Goal: Answer question/provide support: Share knowledge or assist other users

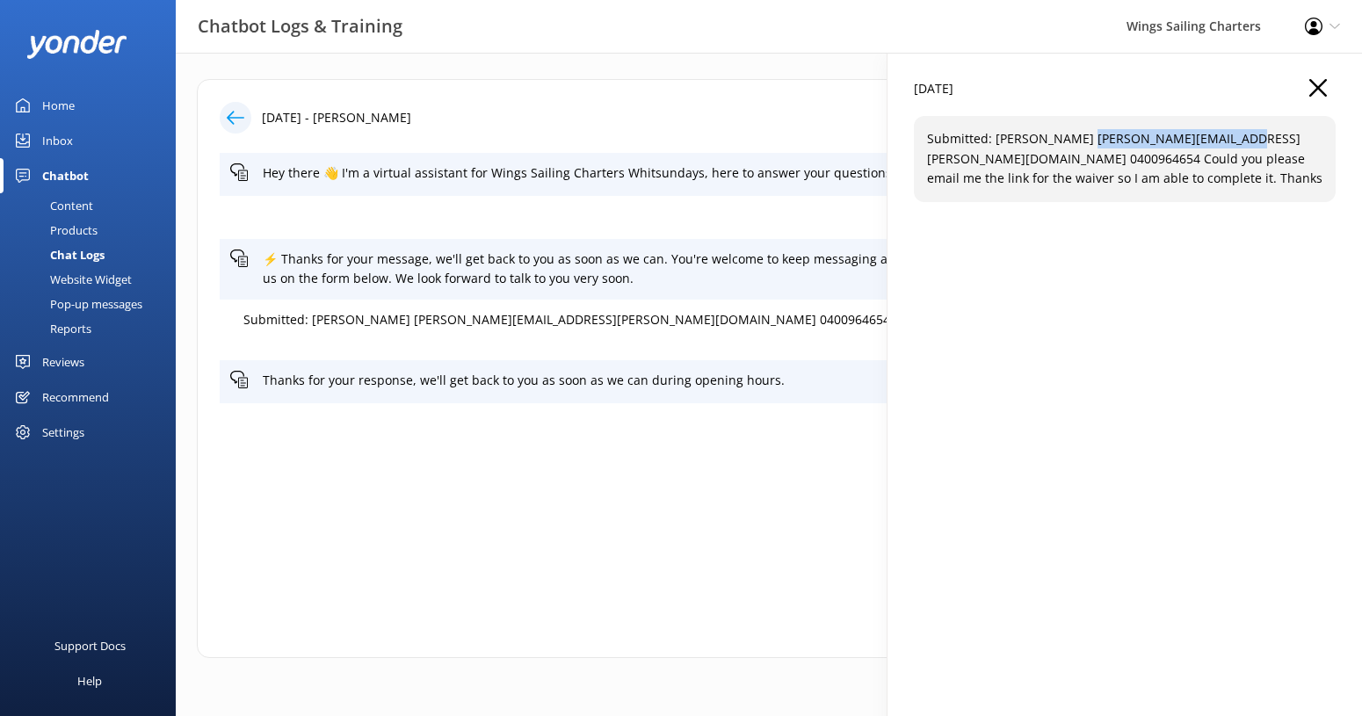
click at [75, 105] on link "Home" at bounding box center [88, 105] width 176 height 35
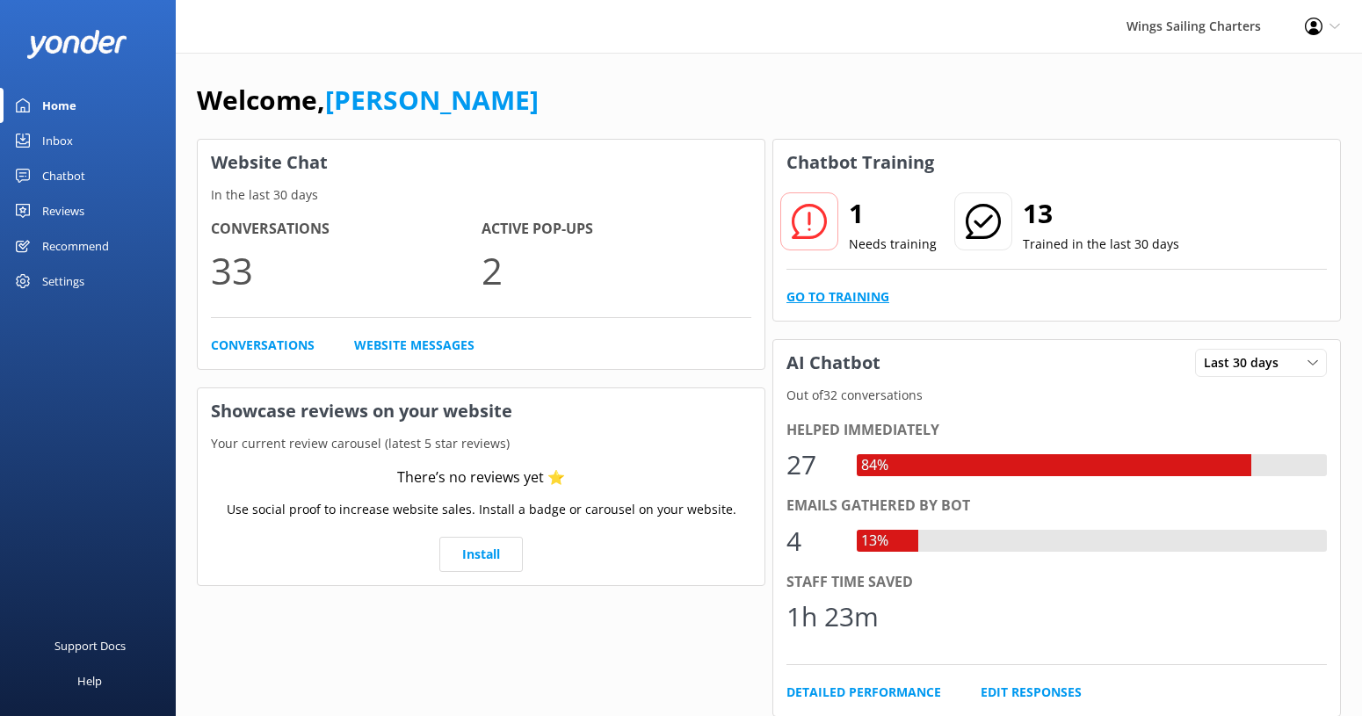
click at [845, 301] on link "Go to Training" at bounding box center [838, 296] width 103 height 19
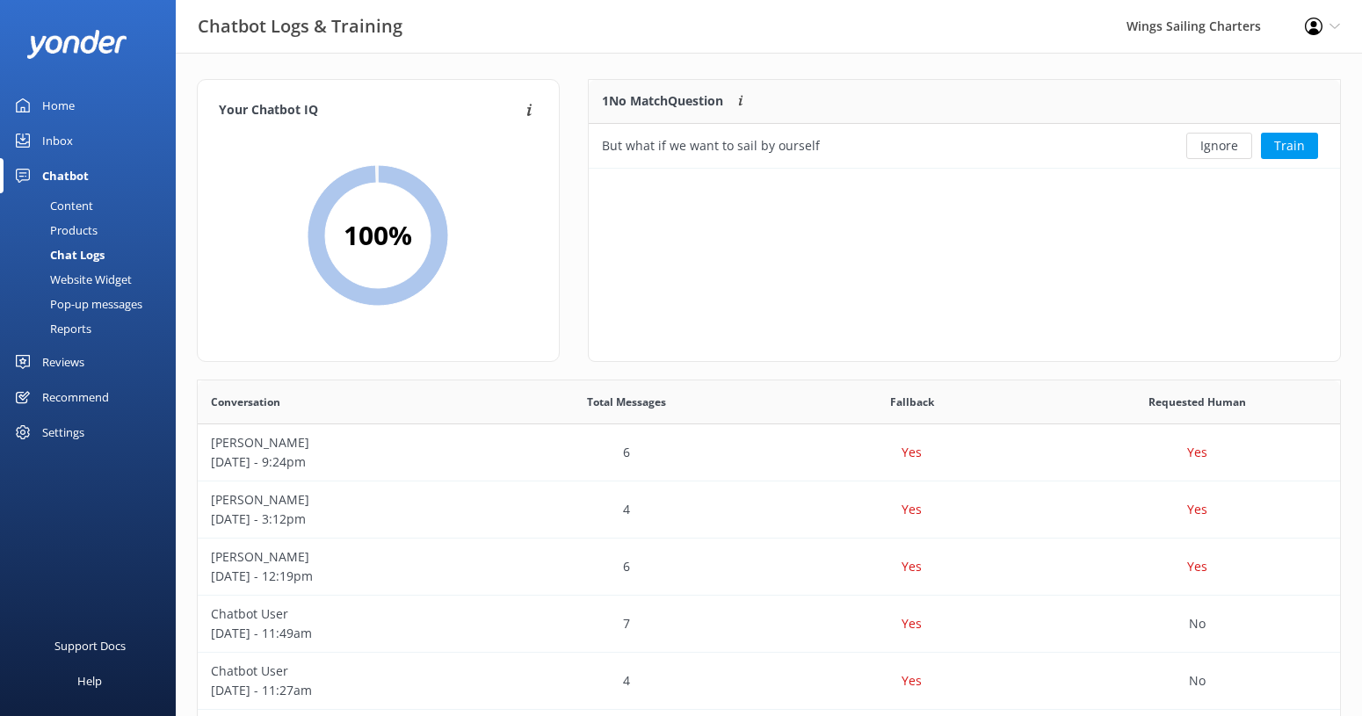
scroll to position [616, 1143]
click at [1298, 146] on button "Train" at bounding box center [1289, 146] width 57 height 26
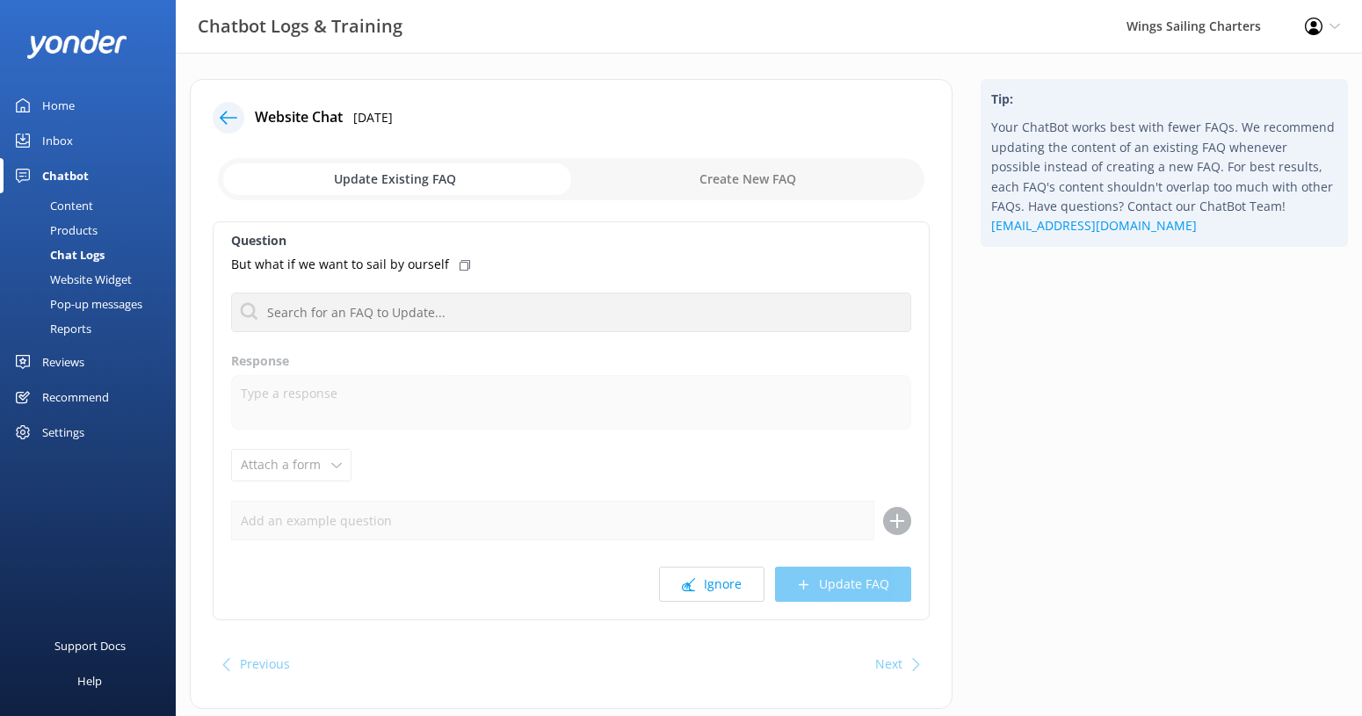
click at [780, 178] on input "checkbox" at bounding box center [571, 179] width 707 height 42
checkbox input "true"
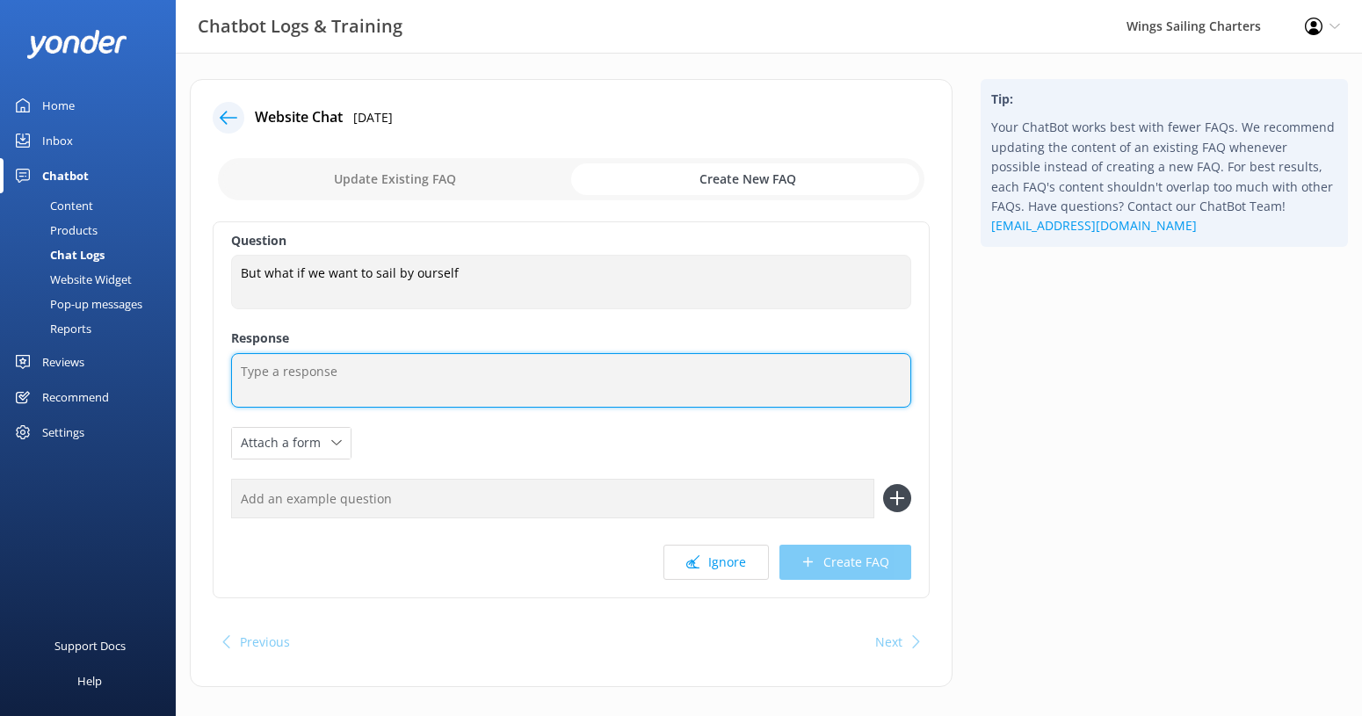
click at [275, 372] on textarea at bounding box center [571, 380] width 680 height 54
click at [323, 376] on textarea "We are not a breboat comnpany we are a" at bounding box center [571, 380] width 680 height 54
click at [403, 372] on textarea "We are not a bareboat comnpany we are a" at bounding box center [571, 380] width 680 height 54
click at [486, 378] on textarea "We are not a bareboat company we are a" at bounding box center [571, 380] width 680 height 54
type textarea "W"
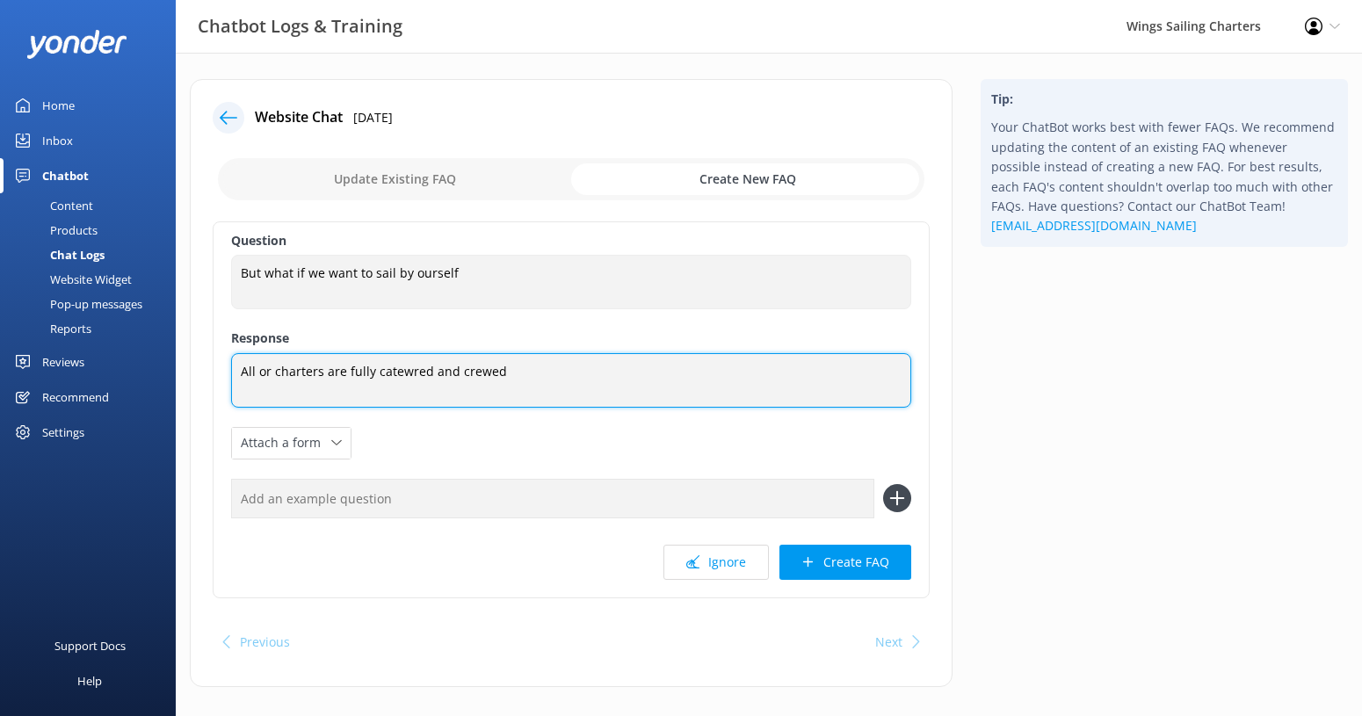
click at [417, 372] on textarea "All or charters are fully catewred and crewed" at bounding box center [571, 380] width 680 height 54
click at [410, 375] on textarea "All or charters are fully catewred and crewed" at bounding box center [571, 380] width 680 height 54
click at [497, 370] on textarea "All or charters are fully catered and crewed" at bounding box center [571, 380] width 680 height 54
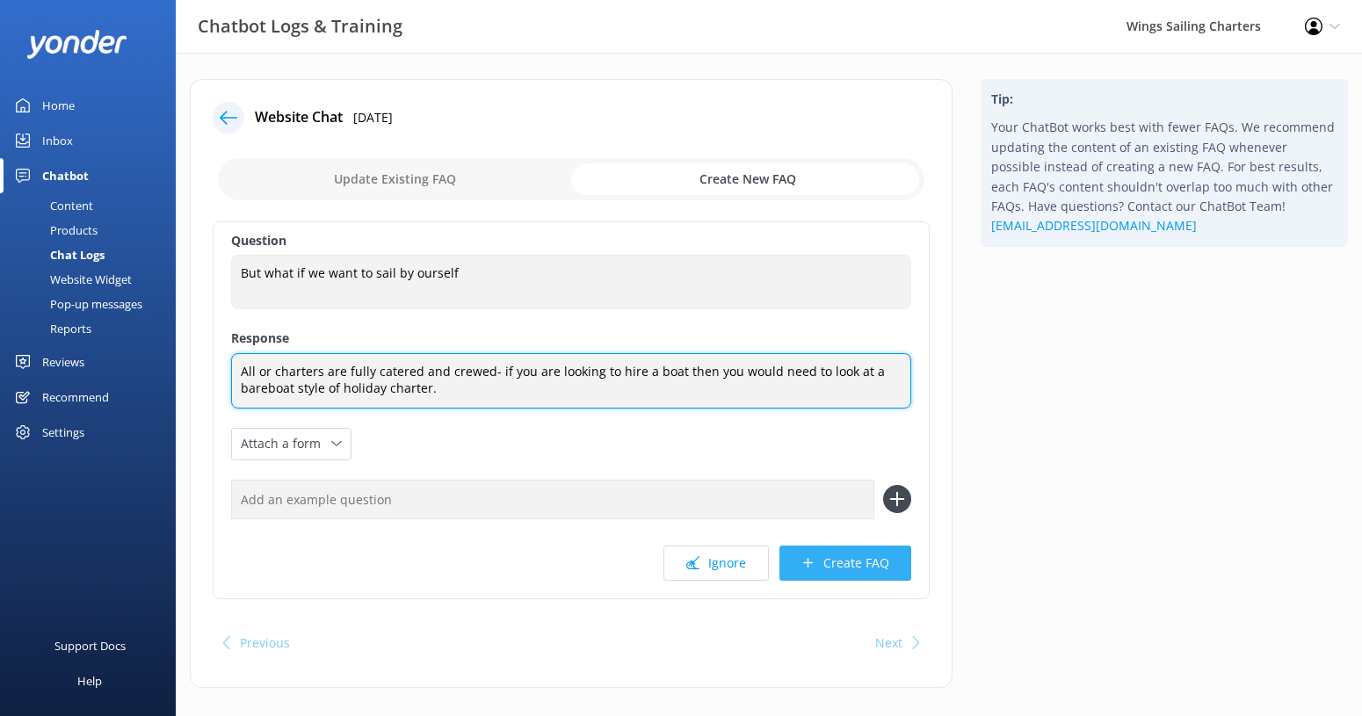
type textarea "All or charters are fully catered and crewed- if you are looking to hire a boat…"
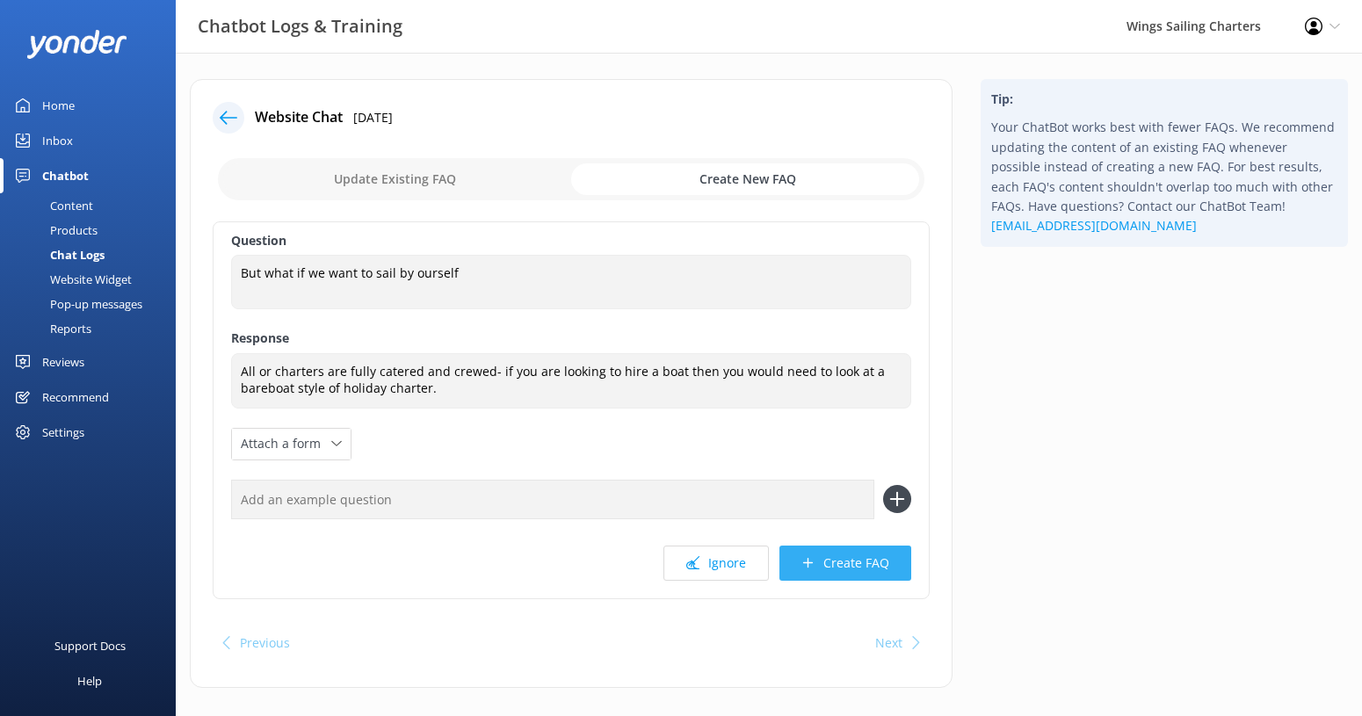
click at [842, 571] on button "Create FAQ" at bounding box center [846, 563] width 132 height 35
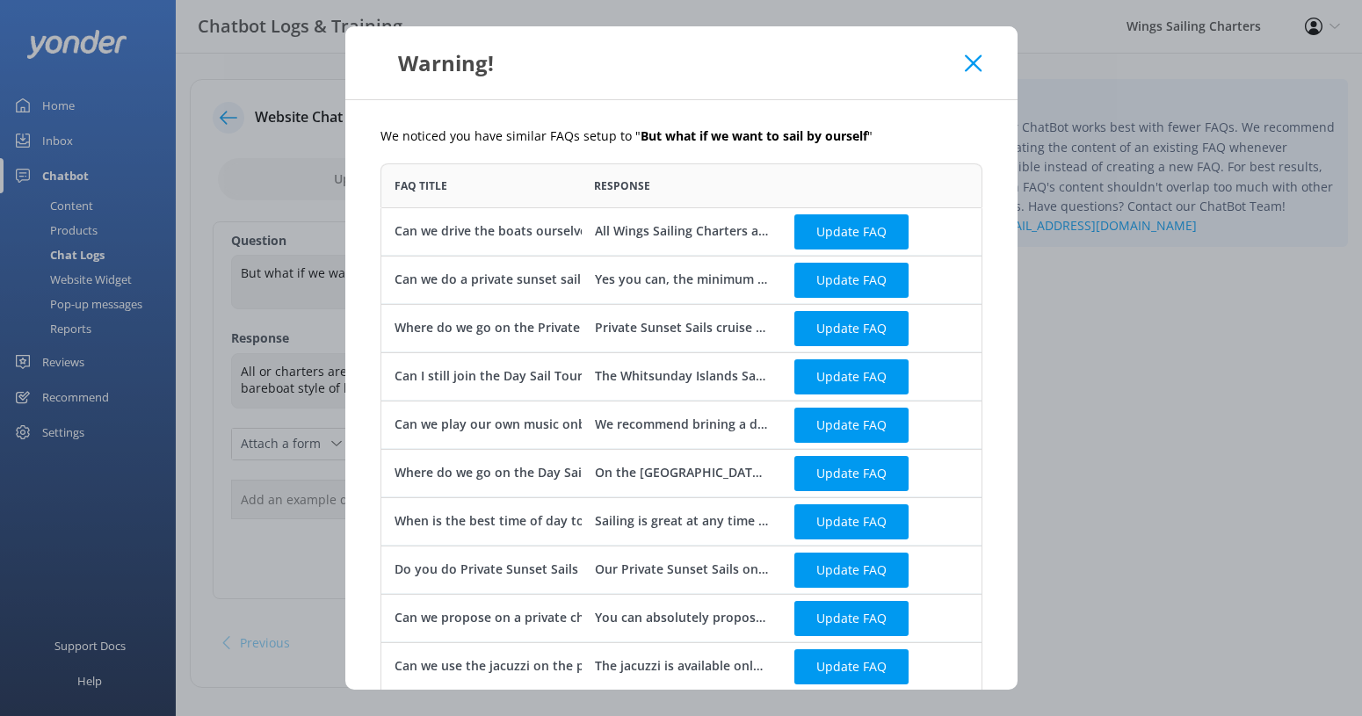
scroll to position [1144, 602]
click at [844, 232] on button "Update FAQ" at bounding box center [852, 231] width 114 height 35
checkbox input "false"
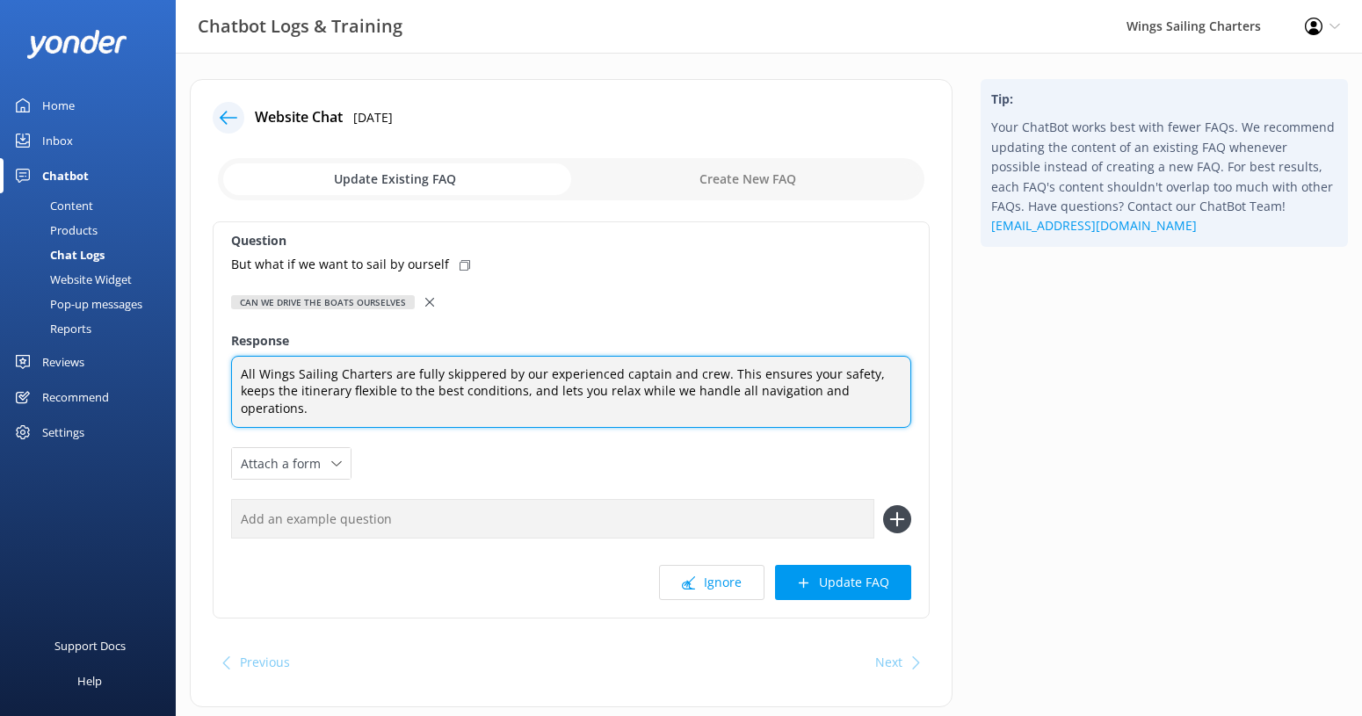
click at [874, 393] on textarea "All Wings Sailing Charters are fully skippered by our experienced captain and c…" at bounding box center [571, 392] width 680 height 73
click at [633, 411] on textarea "All Wings Sailing Charters are fully skippered by our experienced captain and c…" at bounding box center [571, 392] width 680 height 73
click at [567, 410] on textarea "All Wings Sailing Charters are fully skippered by our experienced captain and c…" at bounding box center [571, 392] width 680 height 73
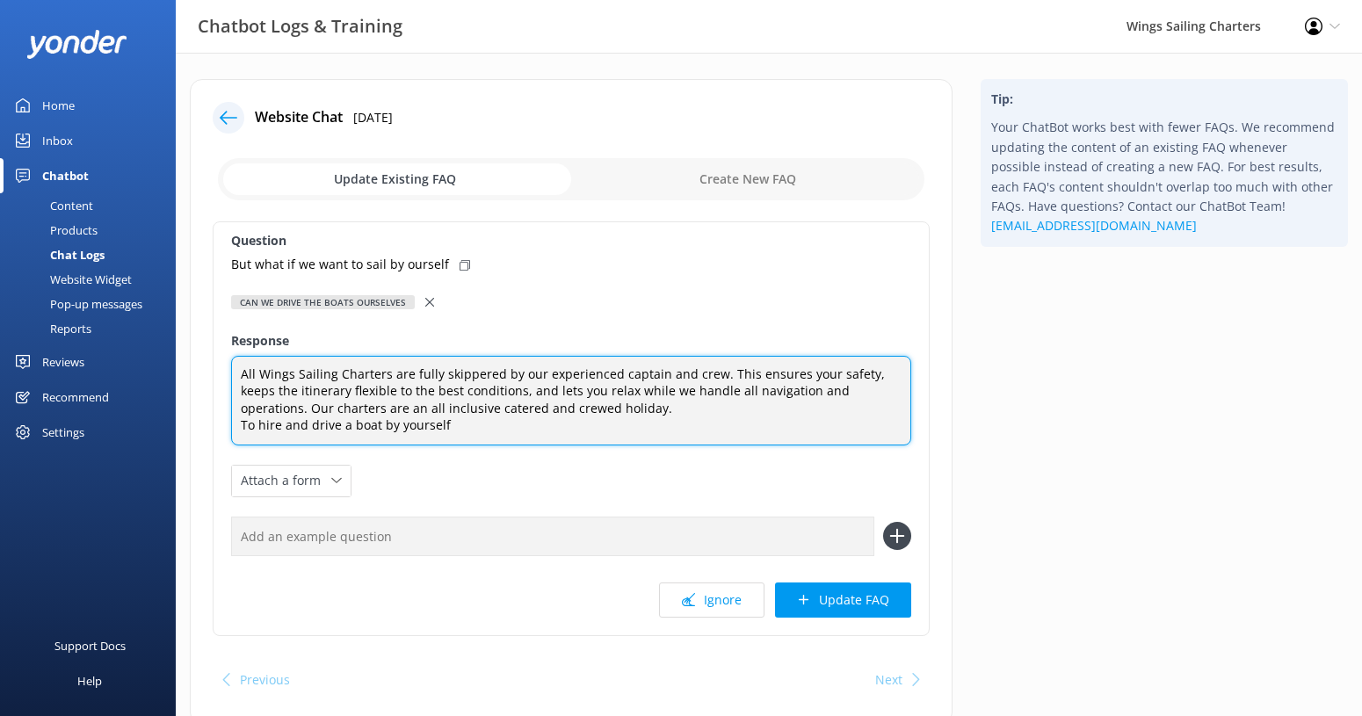
click at [450, 424] on textarea "All Wings Sailing Charters are fully skippered by our experienced captain and c…" at bounding box center [571, 401] width 680 height 90
type textarea "All Wings Sailing Charters are fully skippered by our experienced captain and c…"
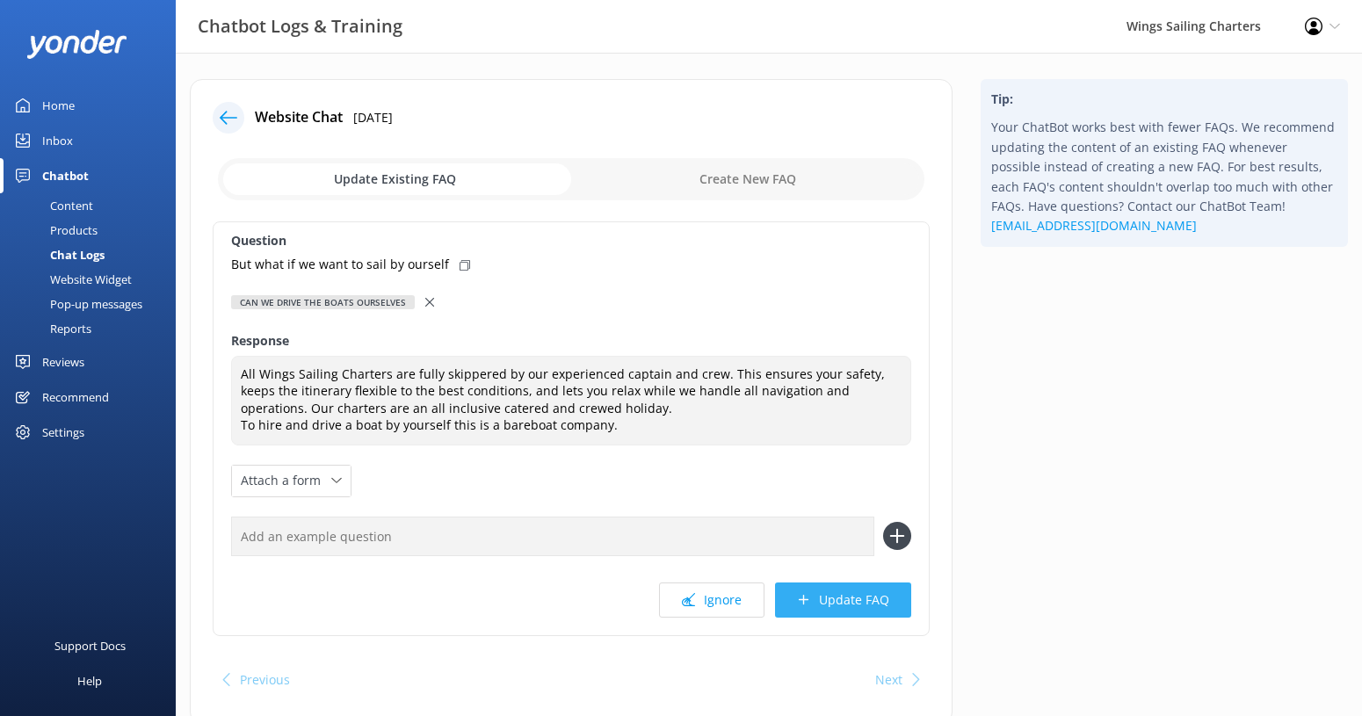
click at [849, 593] on button "Update FAQ" at bounding box center [843, 600] width 136 height 35
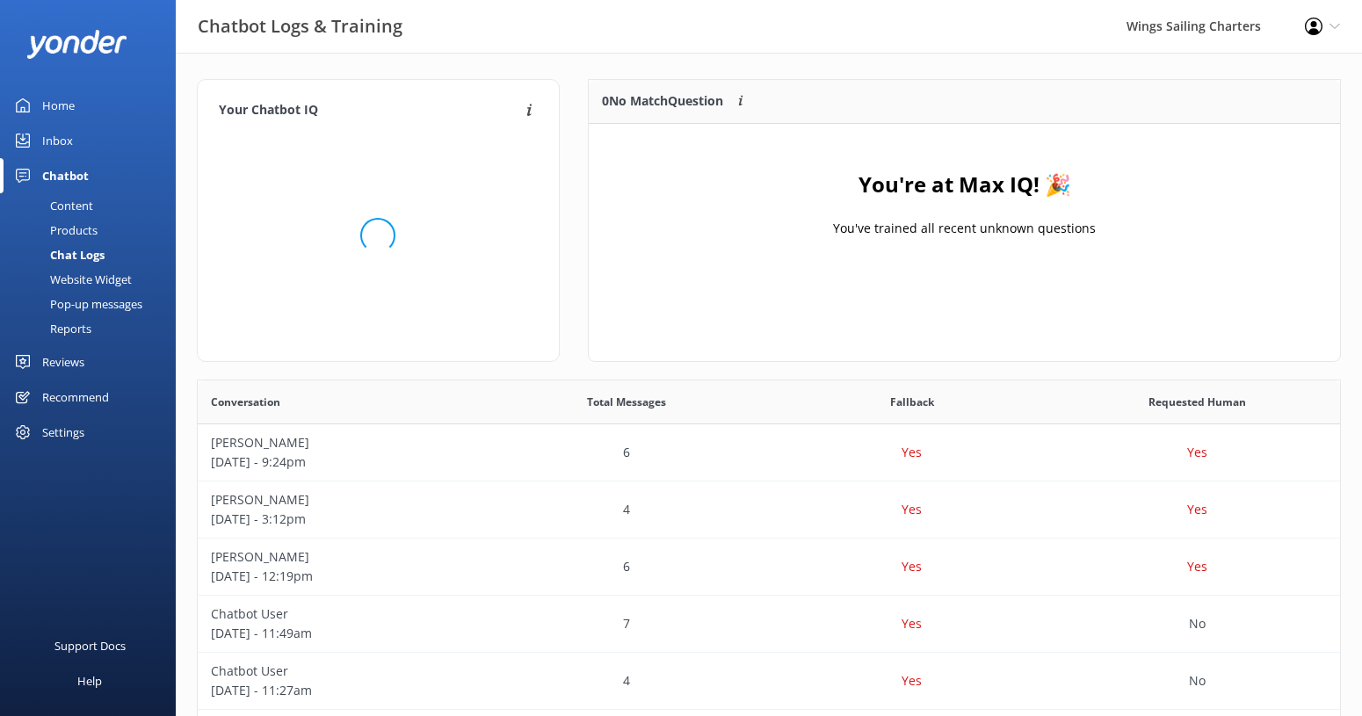
scroll to position [220, 751]
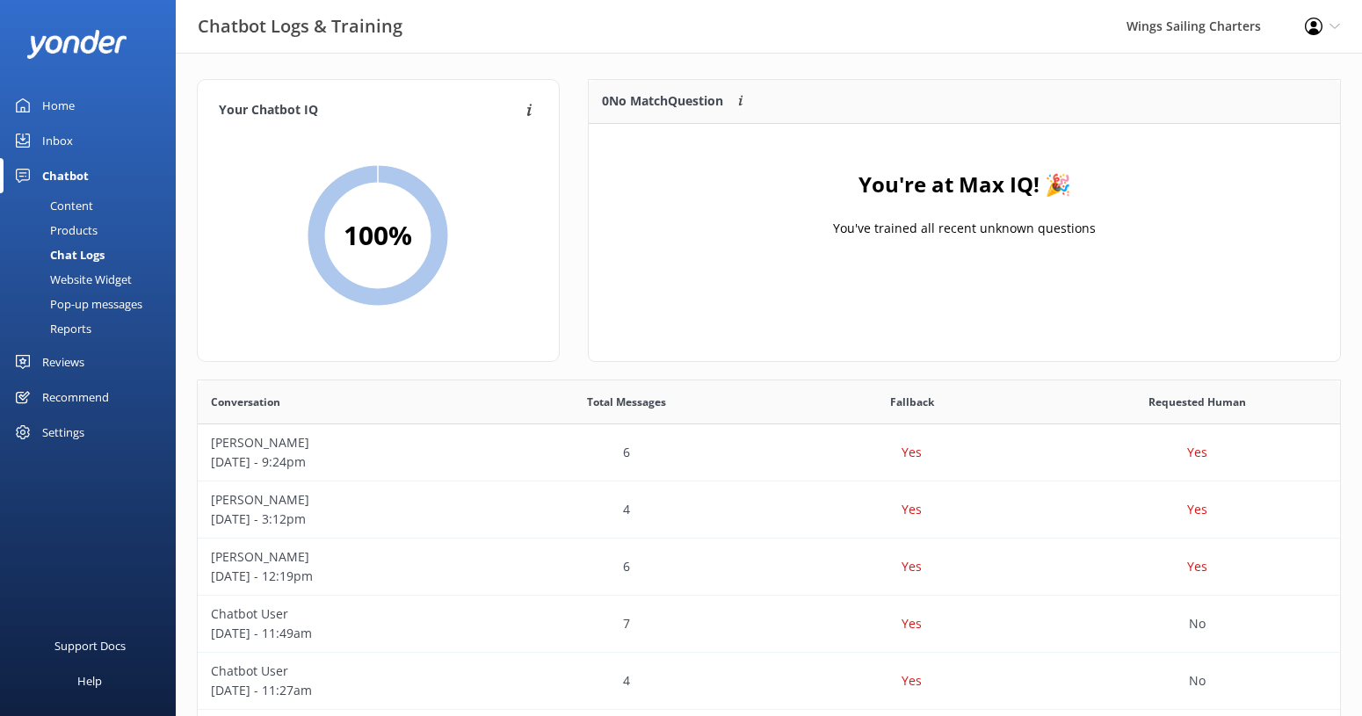
click at [65, 104] on div "Home" at bounding box center [58, 105] width 33 height 35
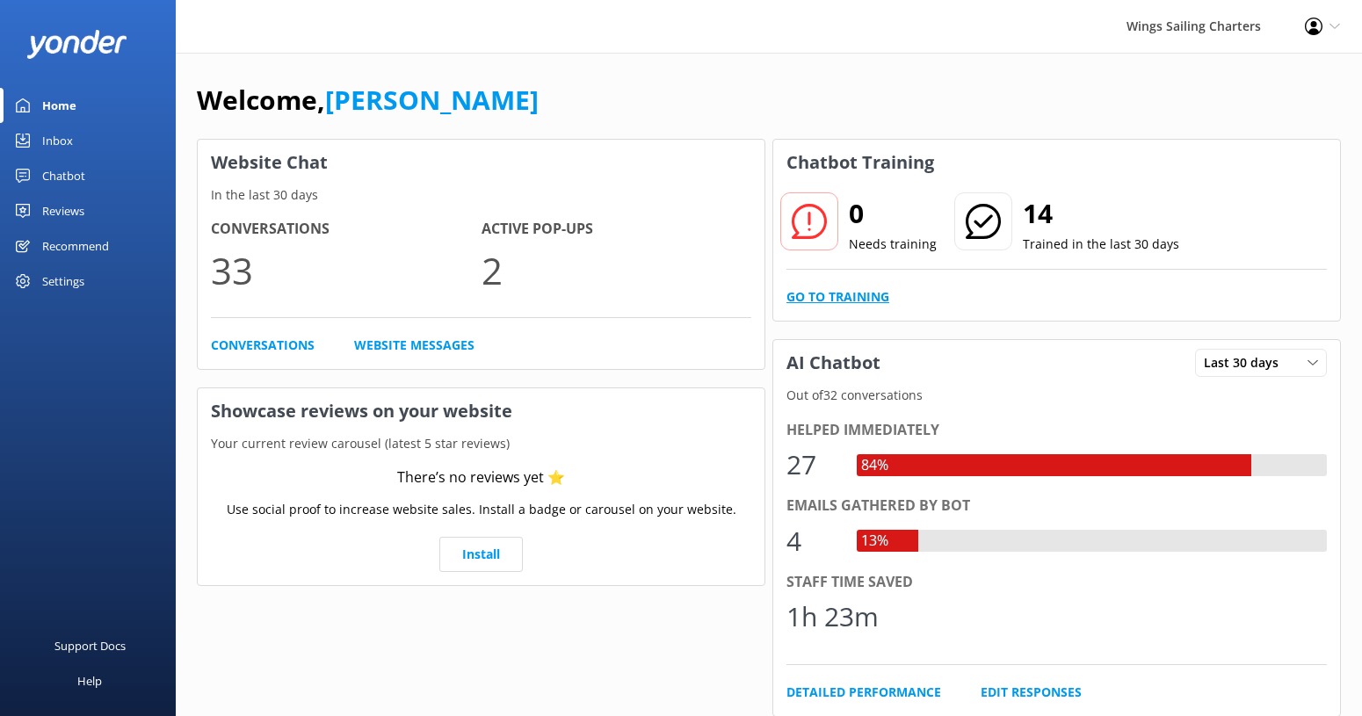
click at [812, 294] on link "Go to Training" at bounding box center [838, 296] width 103 height 19
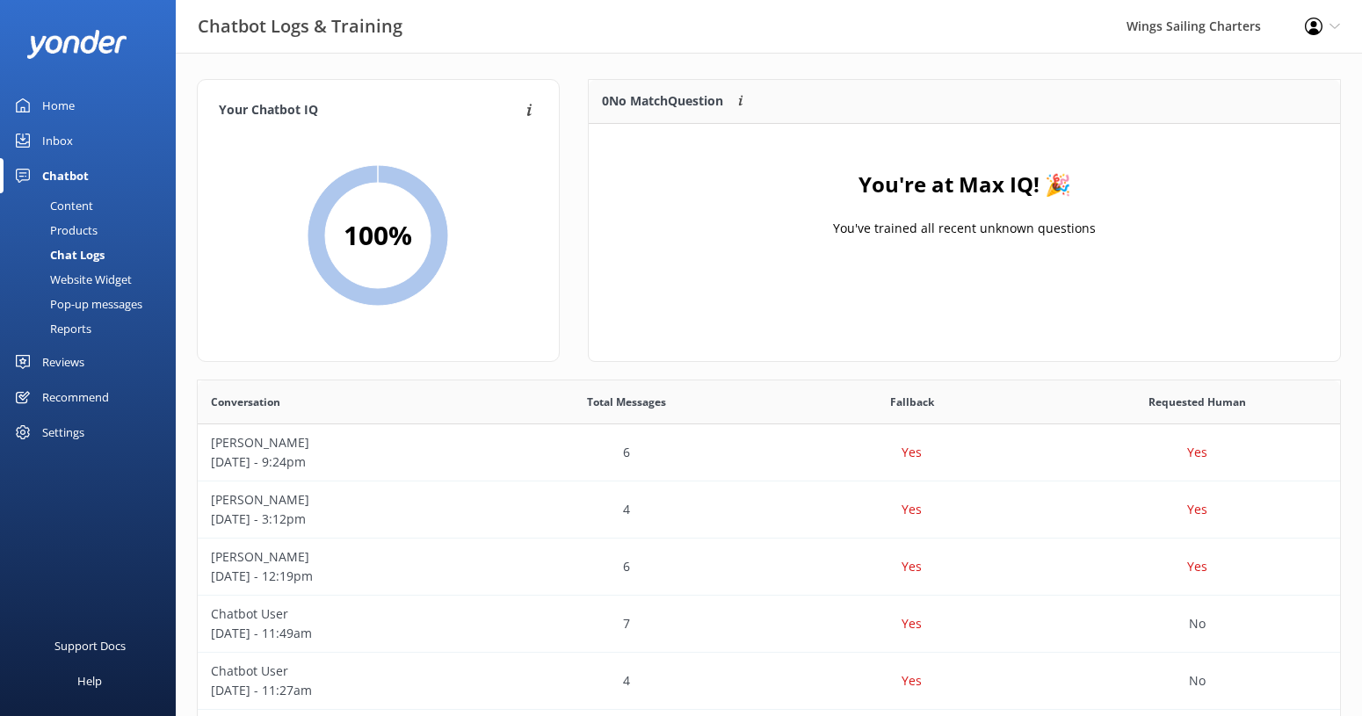
click at [63, 98] on div "Home" at bounding box center [58, 105] width 33 height 35
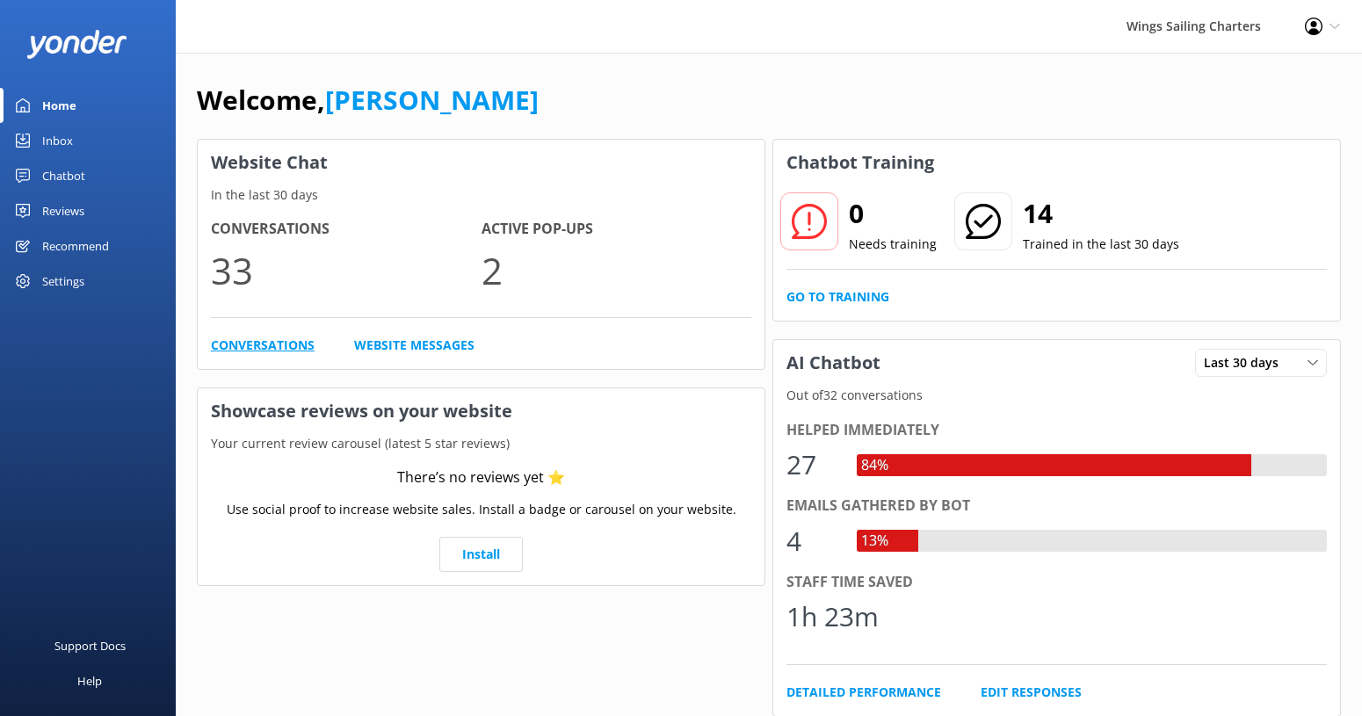
click at [253, 338] on link "Conversations" at bounding box center [263, 345] width 104 height 19
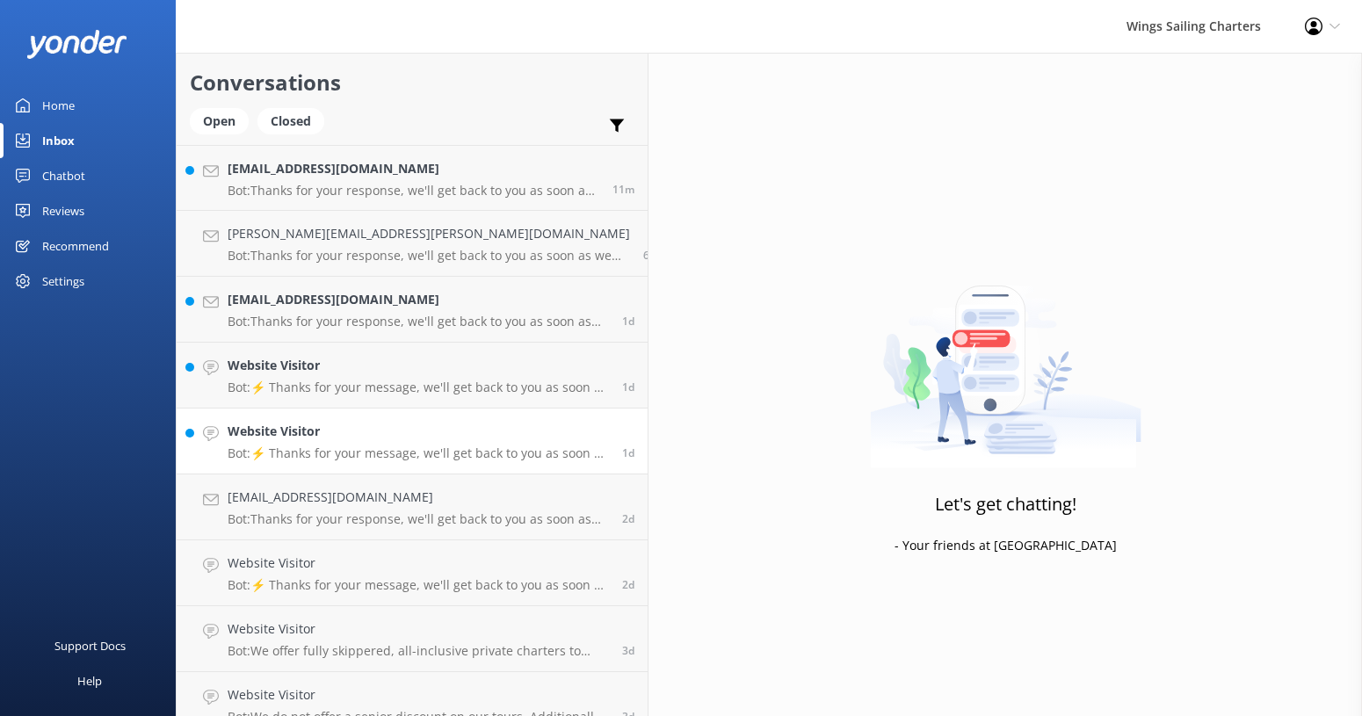
click at [358, 447] on p "Bot: ⚡ Thanks for your message, we'll get back to you as soon as we can. You're…" at bounding box center [418, 454] width 381 height 16
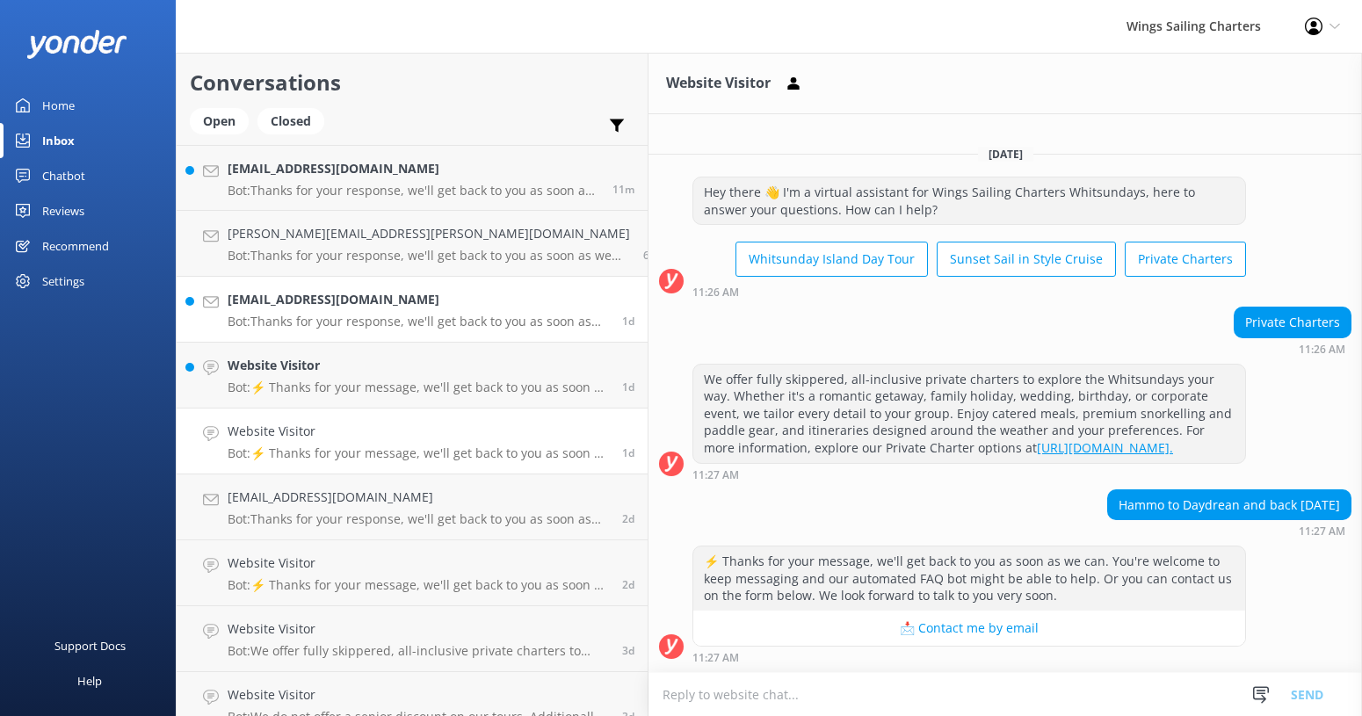
click at [440, 311] on div "[EMAIL_ADDRESS][DOMAIN_NAME] Bot: Thanks for your response, we'll get back to y…" at bounding box center [418, 309] width 381 height 39
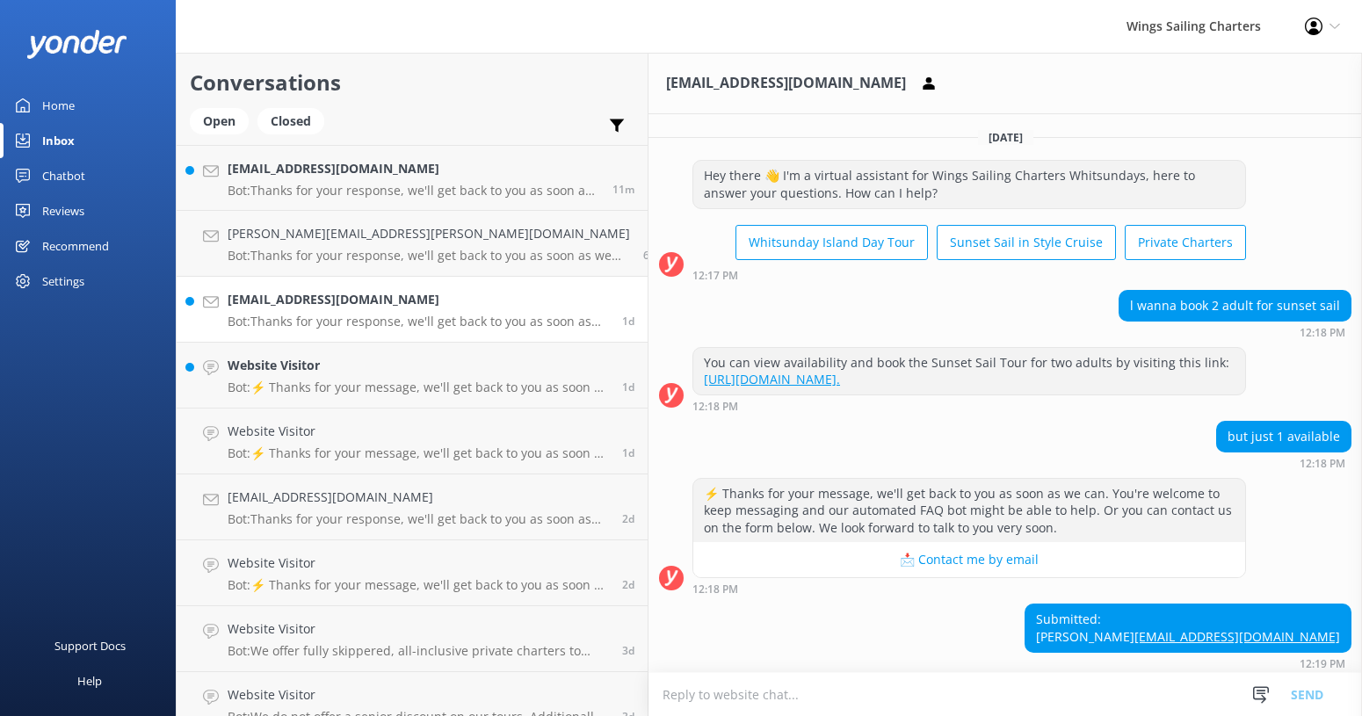
scroll to position [78, 0]
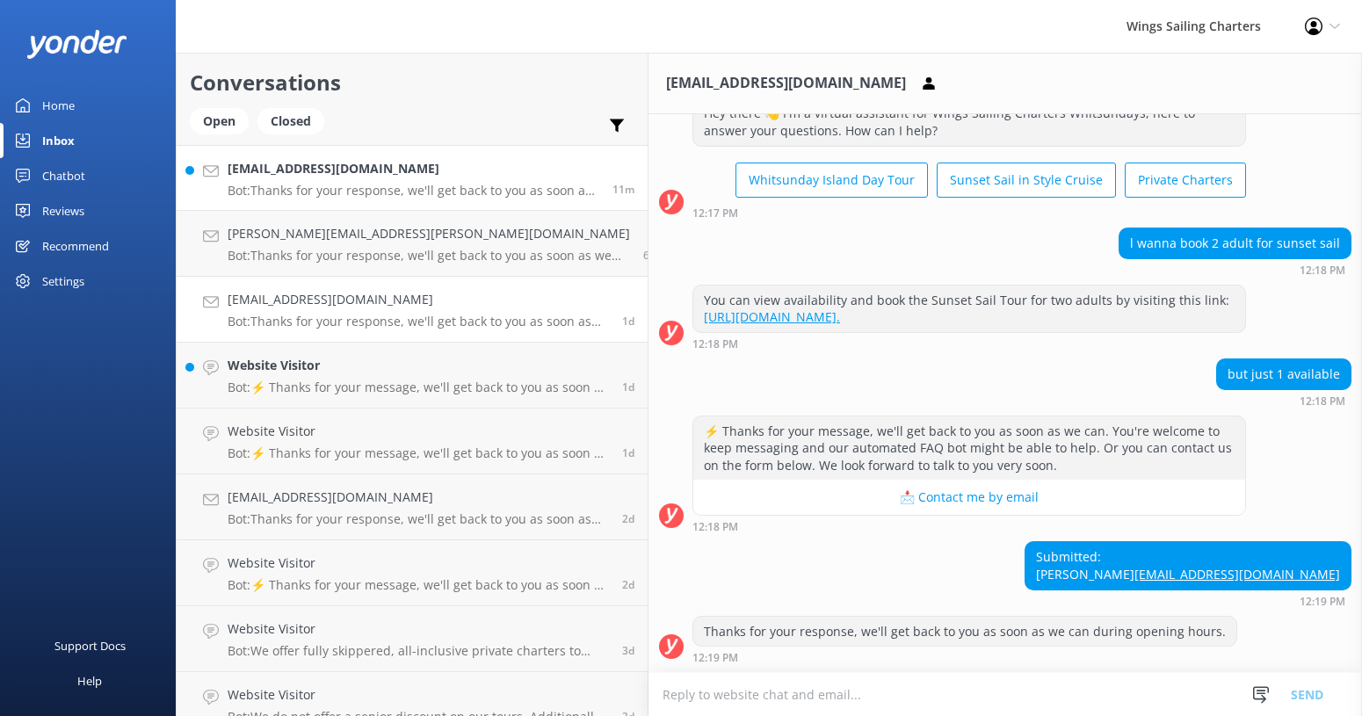
click at [421, 180] on div "[EMAIL_ADDRESS][DOMAIN_NAME] Bot: Thanks for your response, we'll get back to y…" at bounding box center [414, 178] width 372 height 38
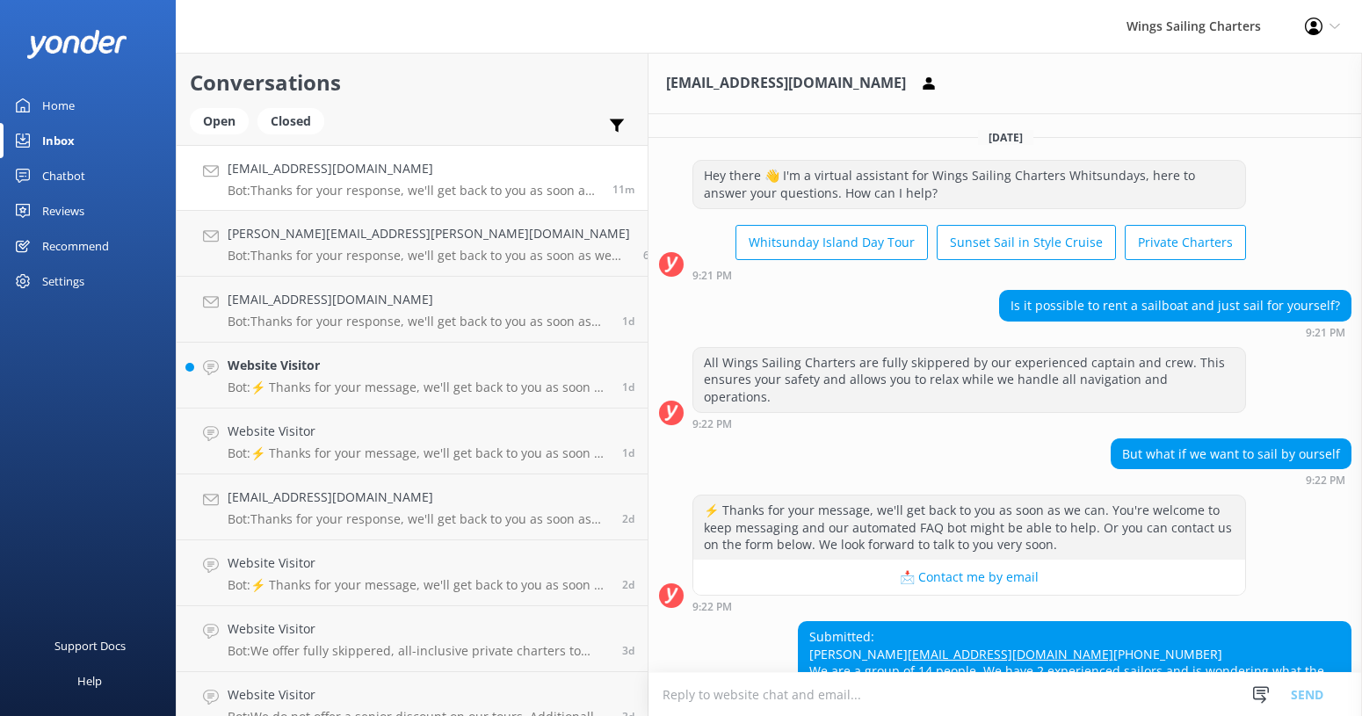
scroll to position [130, 0]
